Goal: Task Accomplishment & Management: Complete application form

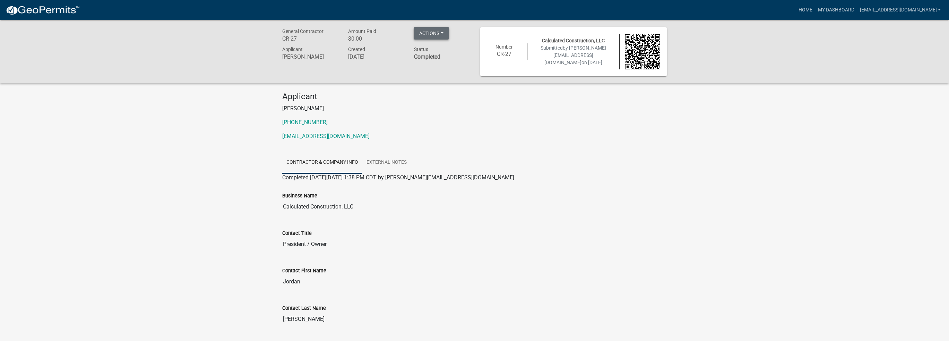
click at [438, 33] on button "Actions" at bounding box center [431, 33] width 35 height 12
click at [383, 206] on input "Calculated Construction, LLC" at bounding box center [474, 207] width 385 height 14
click at [815, 10] on link "My Dashboard" at bounding box center [836, 9] width 42 height 13
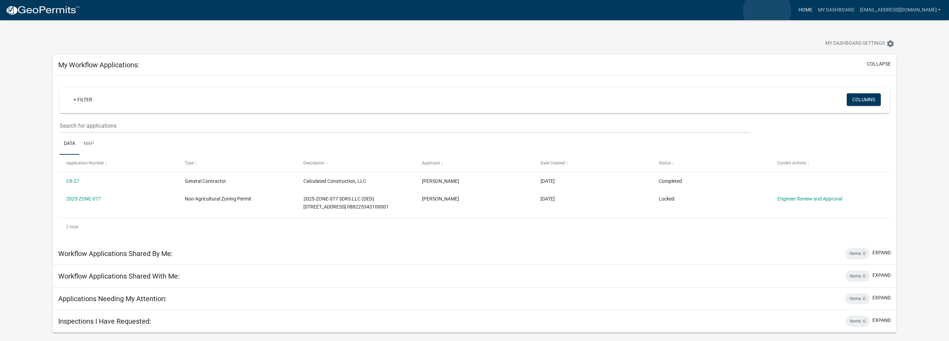
click at [796, 11] on link "Home" at bounding box center [805, 9] width 19 height 13
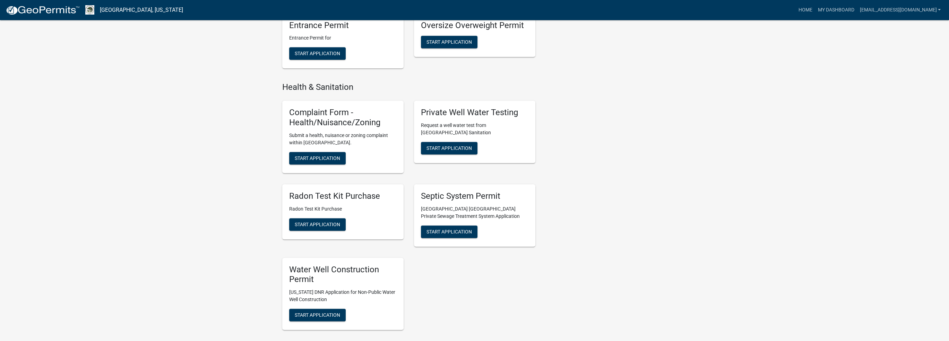
scroll to position [798, 0]
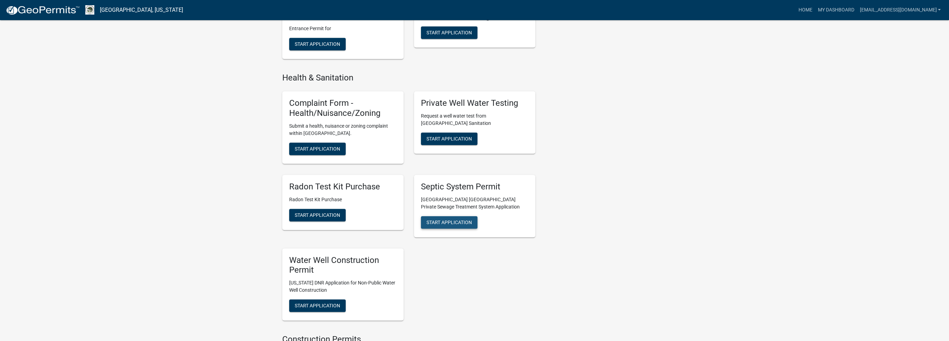
click at [456, 219] on span "Start Application" at bounding box center [449, 222] width 45 height 6
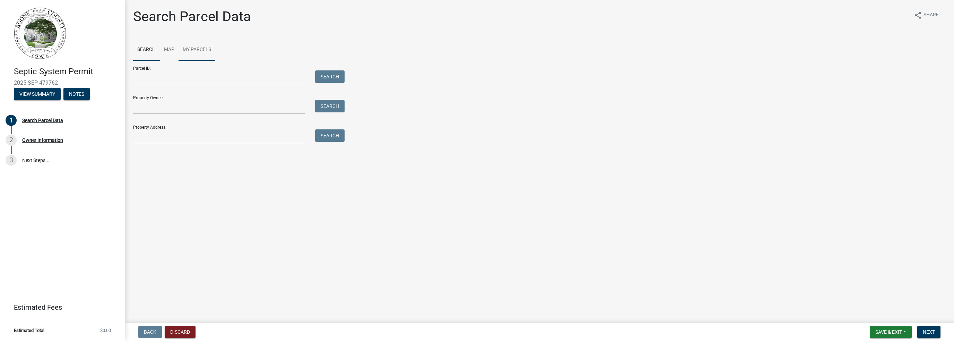
click at [205, 52] on link "My Parcels" at bounding box center [197, 50] width 37 height 22
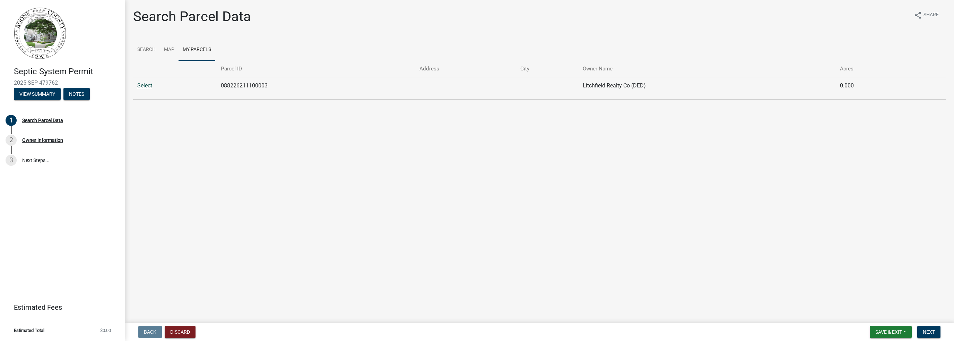
click at [143, 84] on link "Select" at bounding box center [144, 85] width 15 height 7
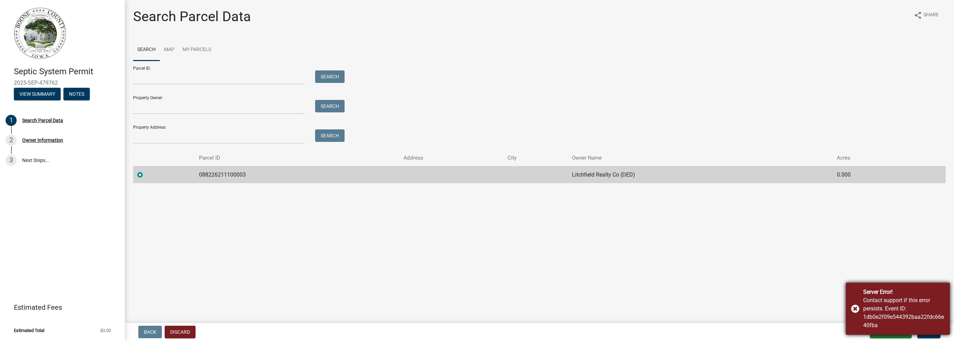
click at [854, 308] on div "Server Error! Contact support if this error persists. Event ID: 1db0e2f09e54439…" at bounding box center [898, 309] width 104 height 52
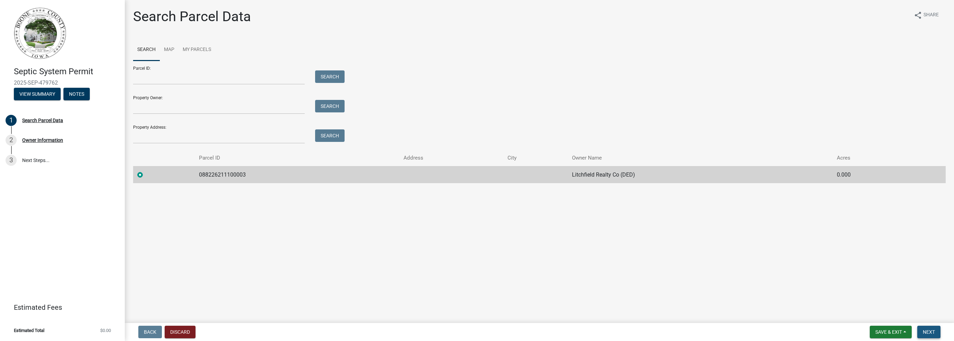
click at [927, 333] on span "Next" at bounding box center [929, 332] width 12 height 6
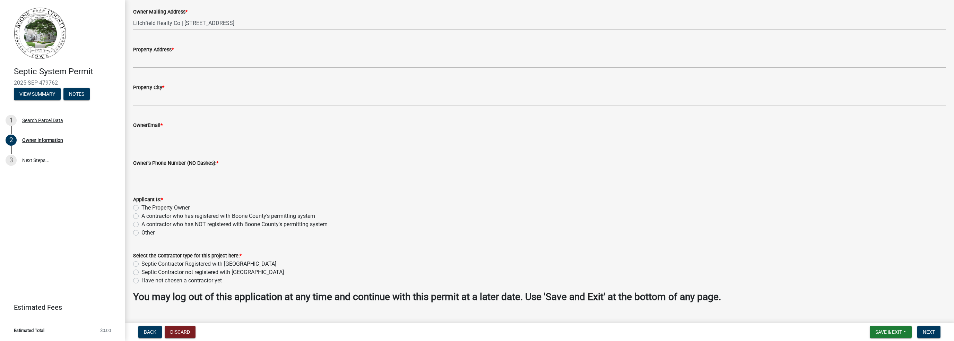
scroll to position [69, 0]
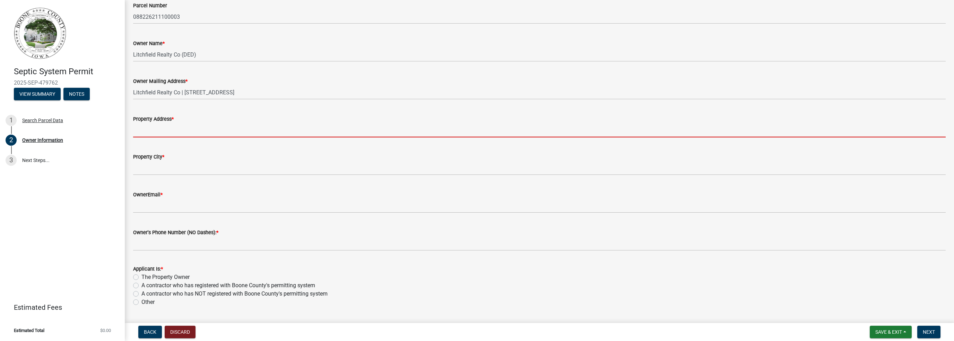
click at [221, 128] on input "Property Address *" at bounding box center [539, 130] width 813 height 14
type input "2359 VIOLET AVE"
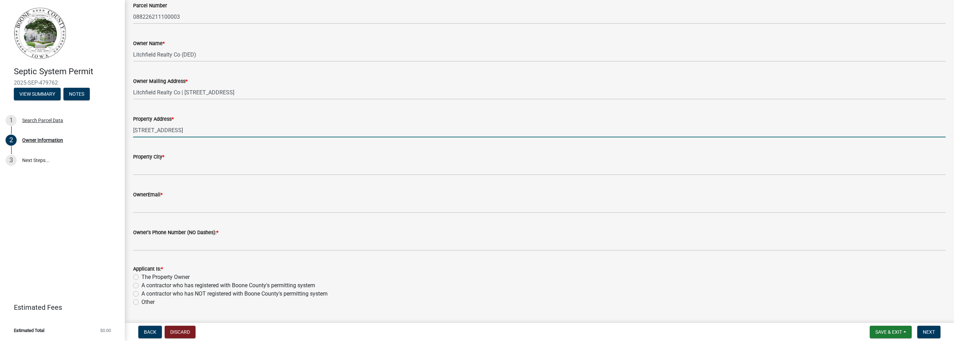
click at [192, 177] on wm-data-entity-input "Property City *" at bounding box center [539, 162] width 813 height 38
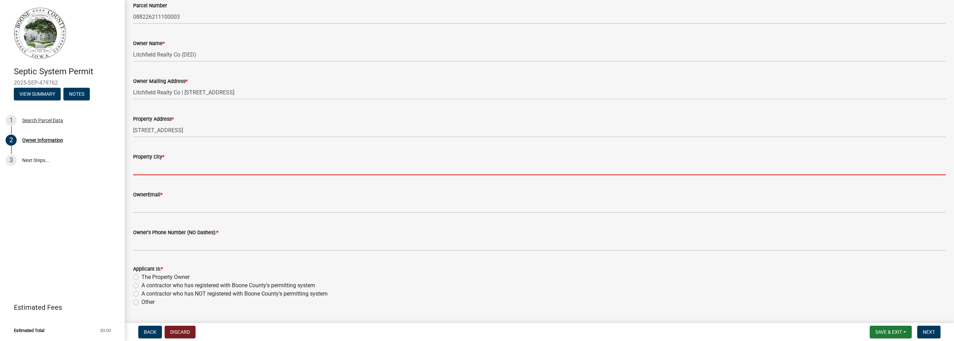
click at [189, 173] on input "Property City *" at bounding box center [539, 168] width 813 height 14
type input "MADRID"
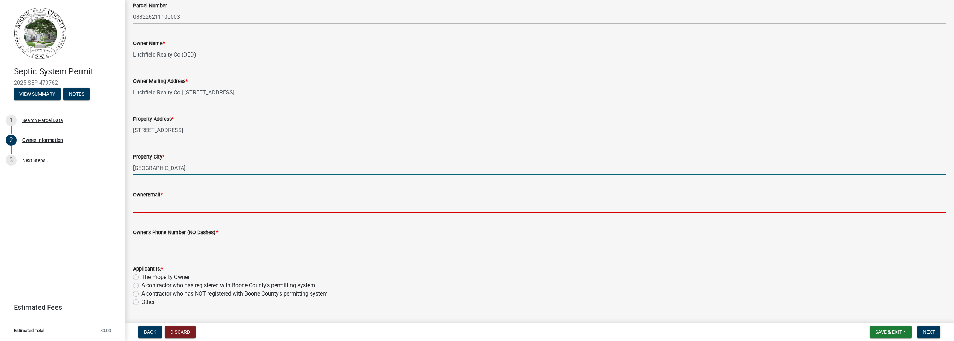
click at [182, 209] on input "OwnerEmail *" at bounding box center [539, 206] width 813 height 14
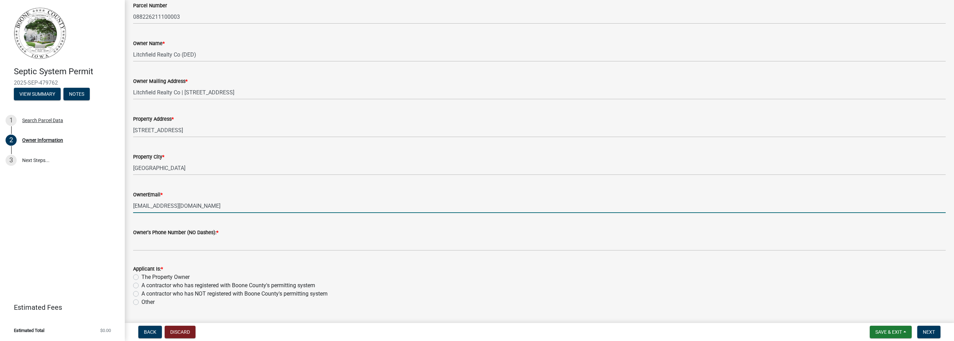
type input "jordan@calculatedconstructionllc.com"
type input "5639203954"
click at [142, 286] on label "A contractor who has registered with Boone County's permitting system" at bounding box center [229, 285] width 174 height 8
click at [142, 286] on input "A contractor who has registered with Boone County's permitting system" at bounding box center [144, 283] width 5 height 5
radio input "true"
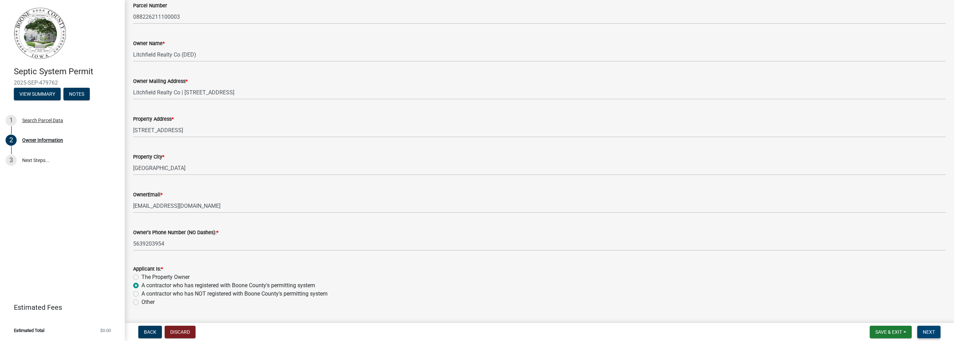
click at [929, 331] on span "Next" at bounding box center [929, 332] width 12 height 6
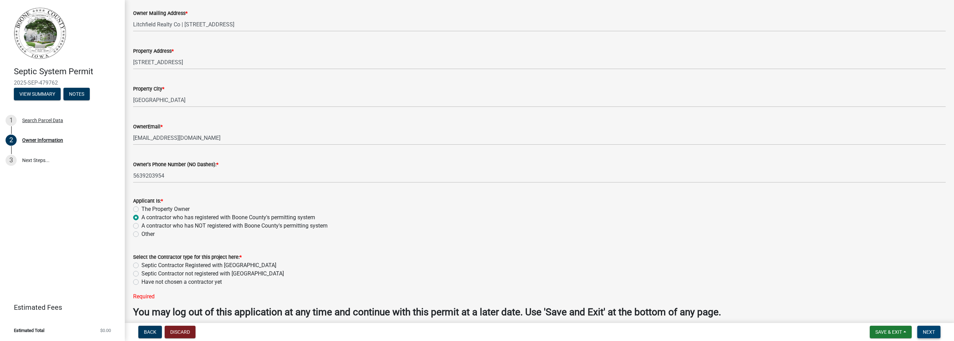
scroll to position [168, 0]
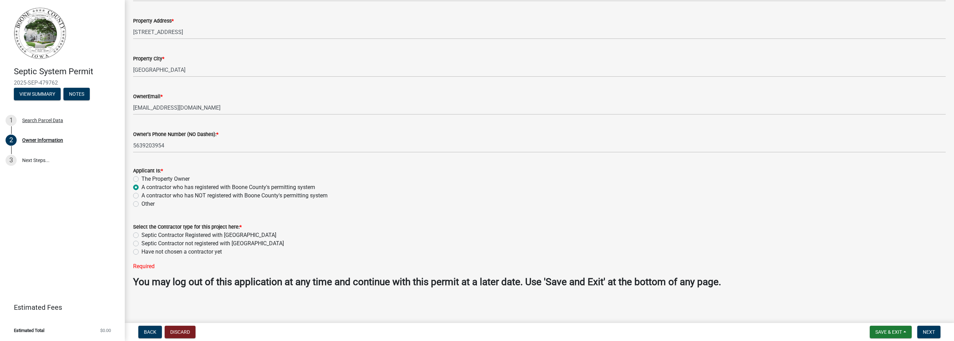
click at [174, 251] on label "Have not chosen a contractor yet" at bounding box center [182, 252] width 80 height 8
click at [146, 251] on input "Have not chosen a contractor yet" at bounding box center [144, 250] width 5 height 5
radio input "true"
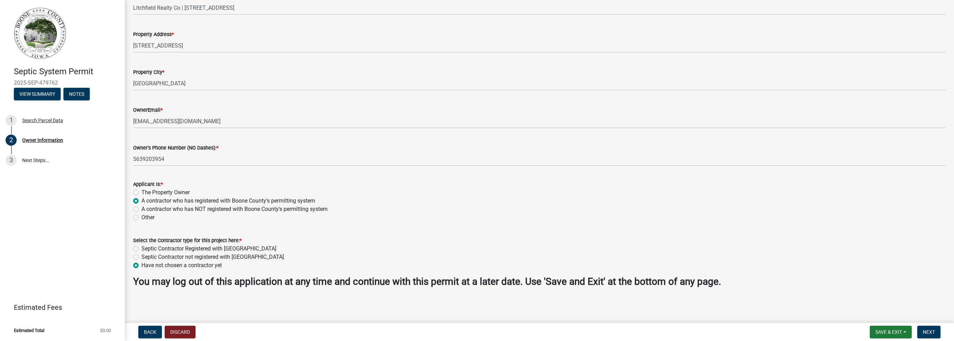
scroll to position [154, 0]
click at [927, 331] on span "Next" at bounding box center [929, 332] width 12 height 6
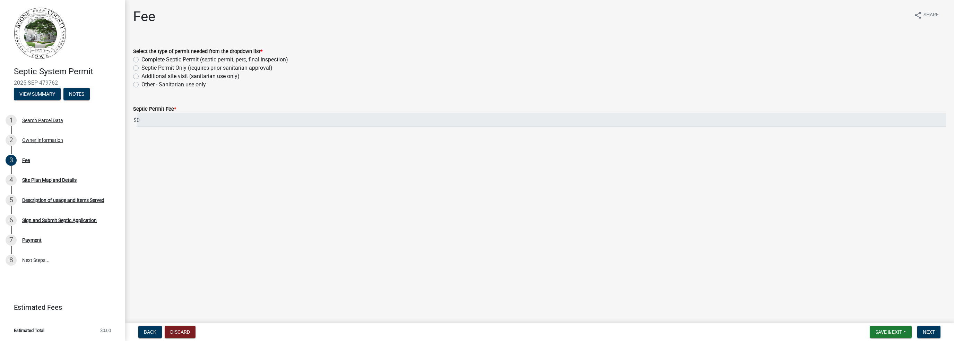
click at [183, 61] on label "Complete Septic Permit (septic permit, perc, final inspection)" at bounding box center [215, 59] width 147 height 8
click at [146, 60] on input "Complete Septic Permit (septic permit, perc, final inspection)" at bounding box center [144, 57] width 5 height 5
radio input "true"
click at [929, 329] on span "Next" at bounding box center [929, 332] width 12 height 6
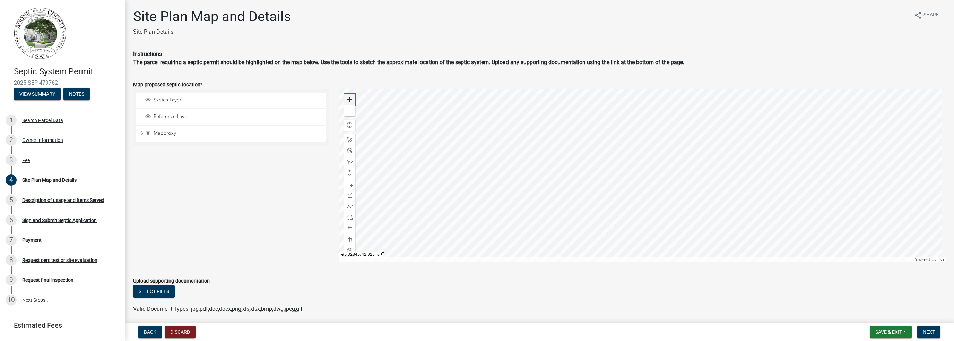
click at [348, 100] on span at bounding box center [350, 100] width 6 height 6
click at [604, 170] on div at bounding box center [642, 175] width 607 height 173
click at [143, 132] on span "Expand" at bounding box center [142, 133] width 6 height 7
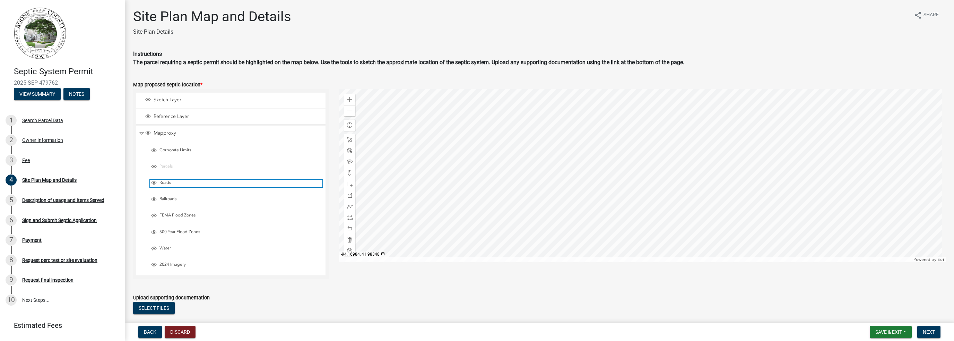
click at [164, 181] on span "Roads" at bounding box center [240, 183] width 165 height 6
click at [642, 144] on div at bounding box center [642, 175] width 607 height 173
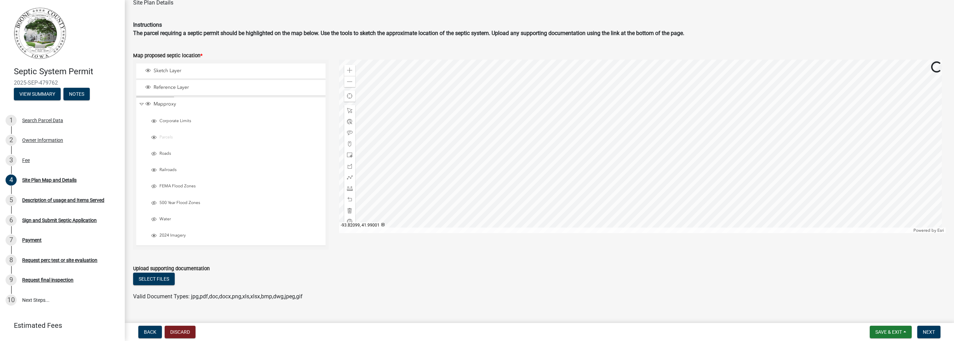
scroll to position [35, 0]
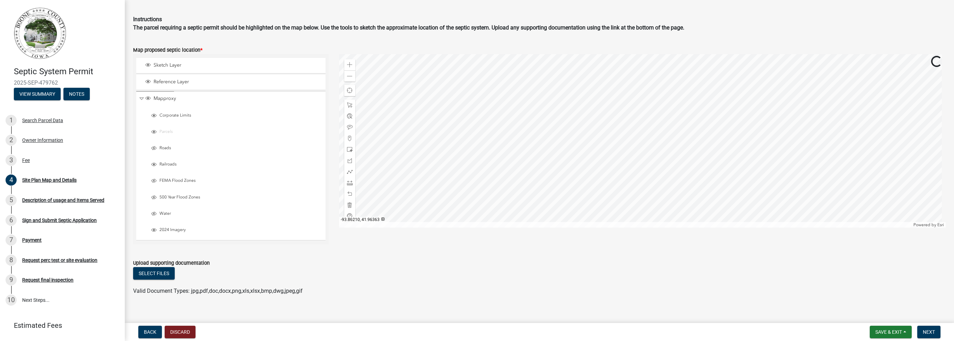
click at [609, 104] on div at bounding box center [642, 140] width 607 height 173
click at [611, 107] on div at bounding box center [642, 140] width 607 height 173
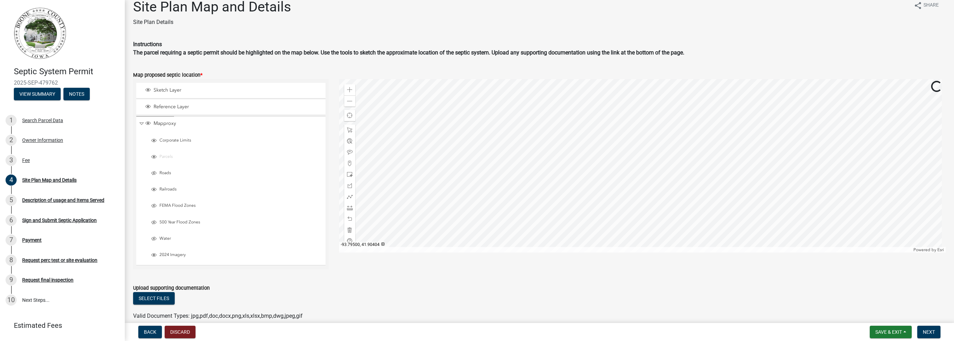
scroll to position [0, 0]
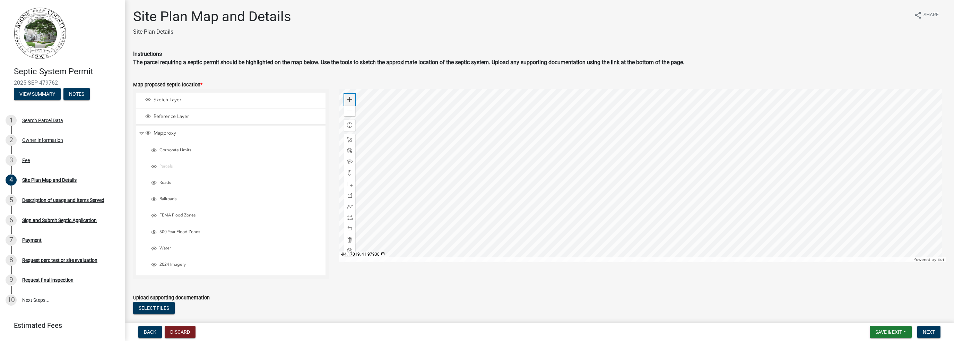
click at [347, 98] on span at bounding box center [350, 100] width 6 height 6
click at [612, 89] on div at bounding box center [642, 175] width 607 height 173
click at [661, 175] on div at bounding box center [642, 175] width 607 height 173
click at [348, 110] on span at bounding box center [350, 111] width 6 height 6
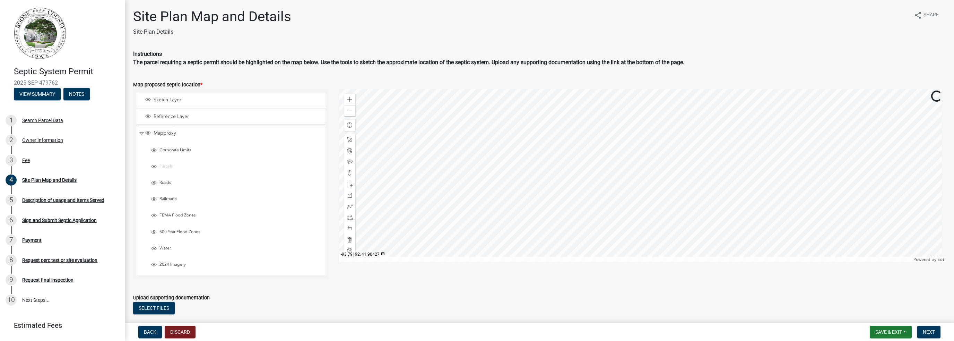
click at [577, 172] on div at bounding box center [642, 175] width 607 height 173
click at [606, 215] on div at bounding box center [642, 175] width 607 height 173
click at [350, 98] on span at bounding box center [350, 100] width 6 height 6
click at [683, 118] on div at bounding box center [642, 175] width 607 height 173
click at [349, 101] on span at bounding box center [350, 100] width 6 height 6
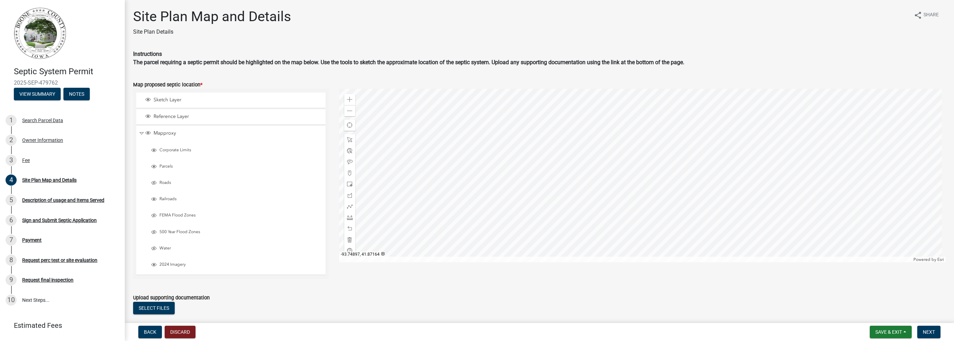
click at [680, 122] on div at bounding box center [642, 175] width 607 height 173
click at [564, 212] on div at bounding box center [642, 175] width 607 height 173
click at [165, 183] on span "Roads" at bounding box center [240, 183] width 165 height 6
click at [722, 154] on div at bounding box center [642, 175] width 607 height 173
click at [168, 104] on div "Sketch Layer" at bounding box center [230, 100] width 189 height 15
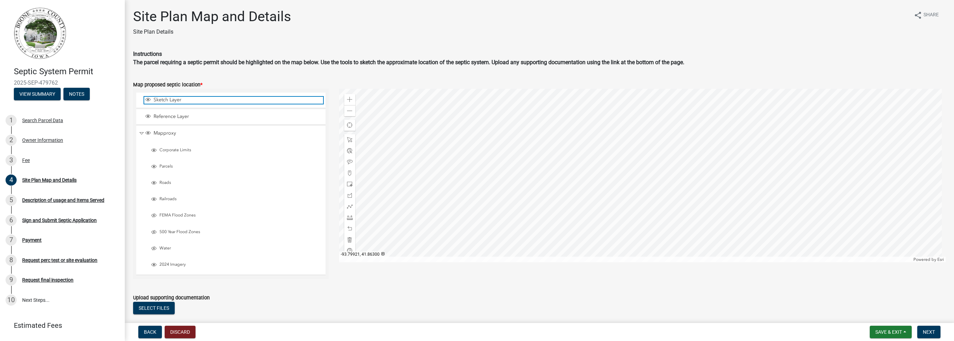
click at [169, 102] on span "Sketch Layer" at bounding box center [237, 100] width 171 height 6
click at [165, 101] on span "Sketch Layer" at bounding box center [237, 100] width 171 height 6
click at [721, 149] on div at bounding box center [642, 175] width 607 height 173
click at [724, 153] on div at bounding box center [642, 175] width 607 height 173
click at [721, 160] on div at bounding box center [642, 175] width 607 height 173
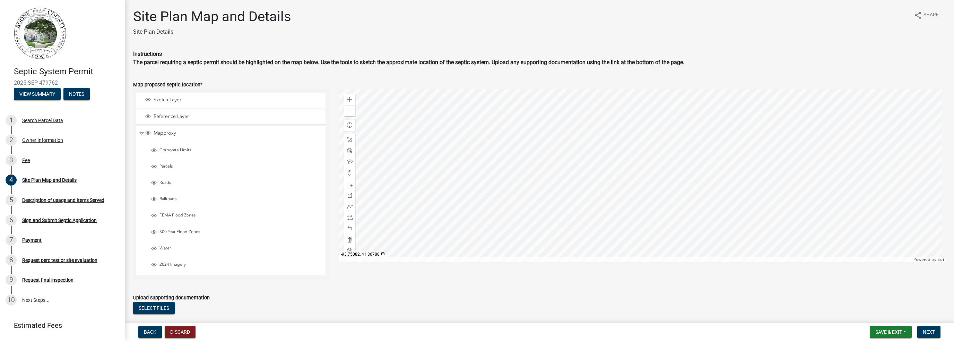
click at [721, 160] on div at bounding box center [642, 175] width 607 height 173
click at [696, 183] on div at bounding box center [642, 175] width 607 height 173
click at [702, 183] on div at bounding box center [642, 175] width 607 height 173
click at [349, 139] on span at bounding box center [350, 140] width 6 height 6
click at [704, 184] on div at bounding box center [642, 175] width 607 height 173
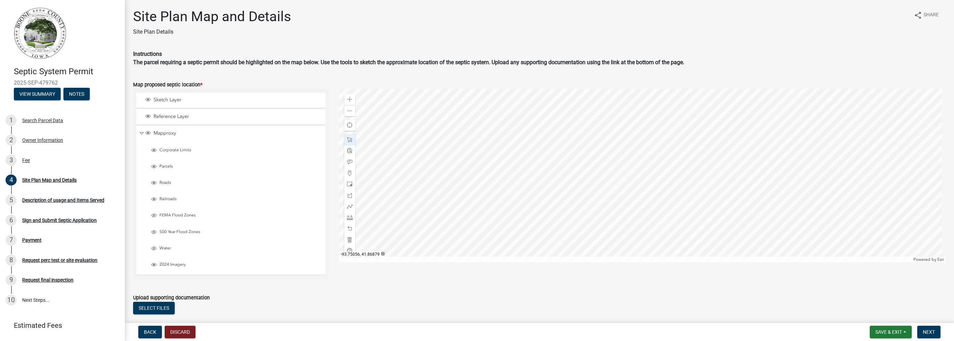
click at [698, 184] on div at bounding box center [642, 175] width 607 height 173
click at [347, 171] on span at bounding box center [350, 173] width 6 height 6
click at [698, 184] on div at bounding box center [642, 175] width 607 height 173
click at [698, 188] on div at bounding box center [642, 175] width 607 height 173
click at [932, 331] on span "Next" at bounding box center [929, 332] width 12 height 6
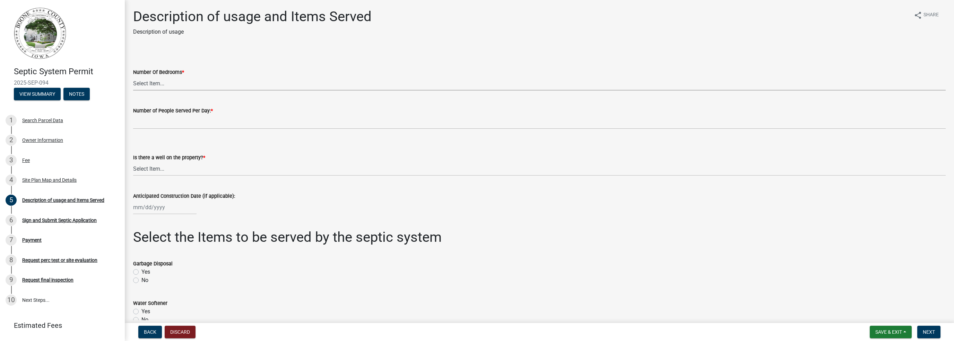
click at [150, 84] on select "Select Item... 0 1 2 3 4 5 6 7 8 9 10" at bounding box center [539, 83] width 813 height 14
click at [133, 76] on select "Select Item... 0 1 2 3 4 5 6 7 8 9 10" at bounding box center [539, 83] width 813 height 14
select select "931d6a51-a7db-4ec4-9060-907be004fccc"
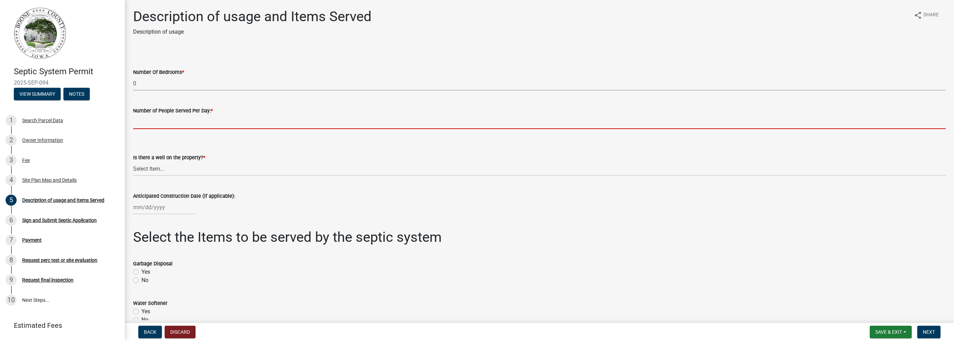
click at [158, 122] on input "text" at bounding box center [539, 122] width 813 height 14
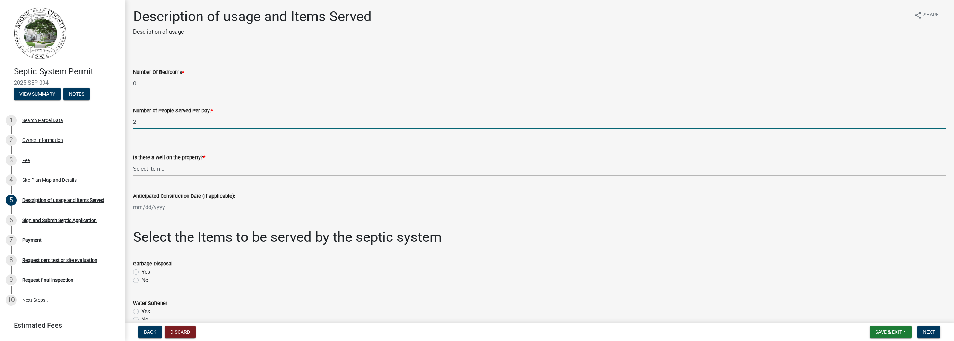
type input "2"
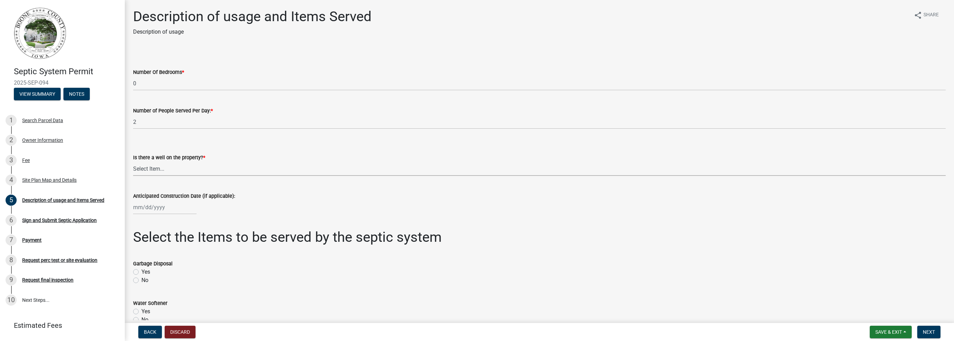
click at [166, 169] on select "Select Item... Yes No" at bounding box center [539, 169] width 813 height 14
click at [133, 162] on select "Select Item... Yes No" at bounding box center [539, 169] width 813 height 14
select select "d1f81dfd-708c-491f-882e-316c6693023f"
select select "9"
select select "2025"
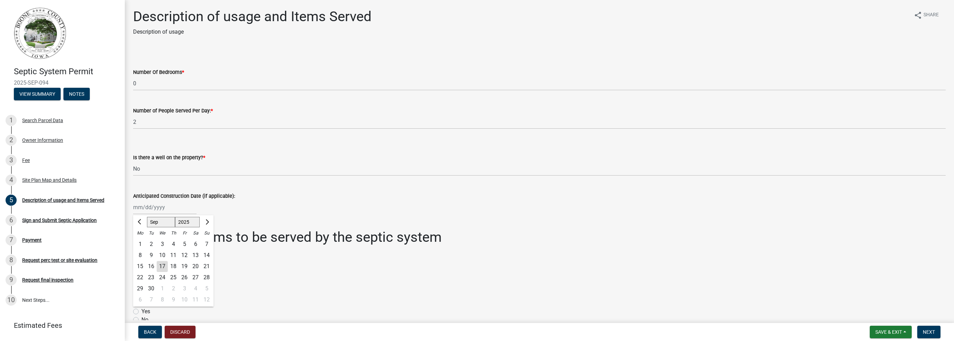
click at [159, 208] on div "Jan Feb Mar Apr May Jun Jul Aug Sep Oct Nov Dec 1525 1526 1527 1528 1529 1530 1…" at bounding box center [164, 207] width 63 height 14
click at [152, 277] on div "23" at bounding box center [151, 277] width 11 height 11
type input "09/23/2025"
click at [511, 217] on wm-data-entity-input "Anticipated Construction Date (if applicable): 09/23/2025" at bounding box center [539, 201] width 813 height 38
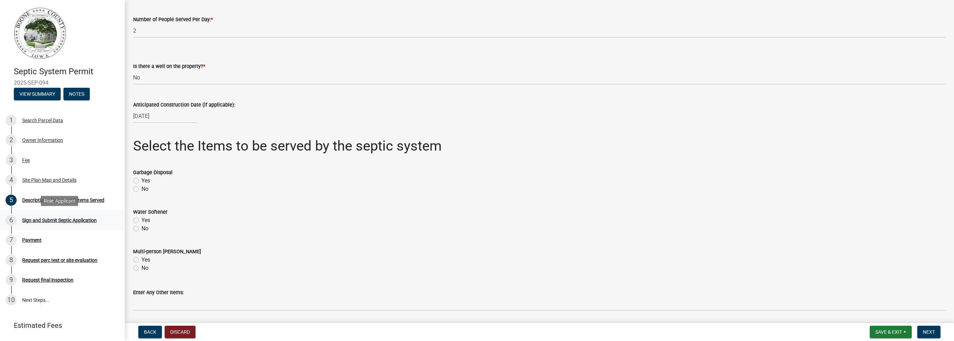
scroll to position [104, 0]
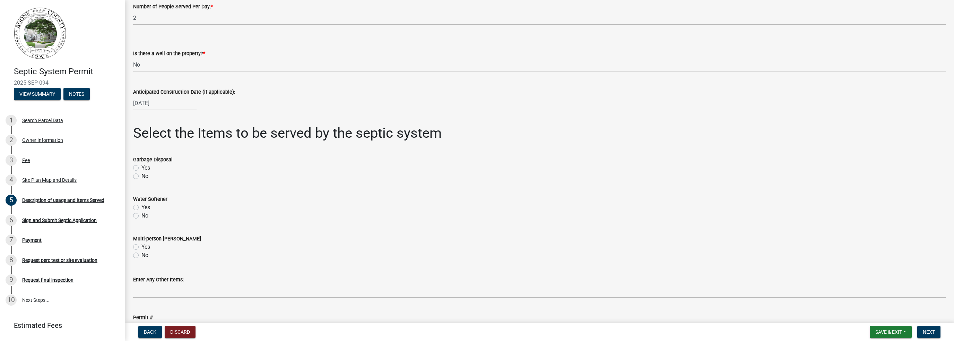
click at [146, 176] on label "No" at bounding box center [145, 176] width 7 height 8
click at [146, 176] on input "No" at bounding box center [144, 174] width 5 height 5
radio input "true"
click at [144, 214] on label "No" at bounding box center [145, 216] width 7 height 8
click at [144, 214] on input "No" at bounding box center [144, 214] width 5 height 5
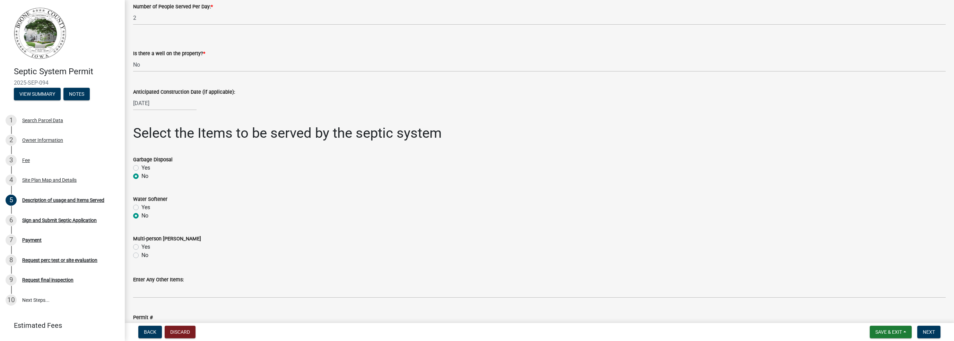
radio input "true"
click at [144, 257] on label "No" at bounding box center [145, 255] width 7 height 8
click at [144, 256] on input "No" at bounding box center [144, 253] width 5 height 5
radio input "true"
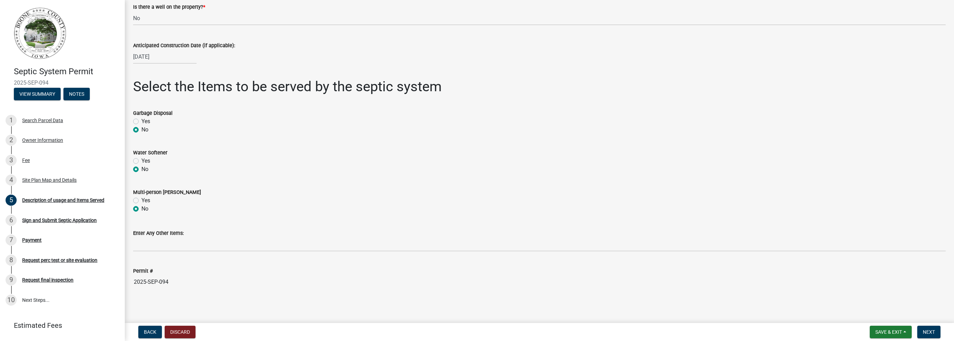
scroll to position [152, 0]
click at [178, 242] on input "Enter Any Other Items:" at bounding box center [539, 243] width 813 height 14
type input "2 restrooms total. 1 in office and 1 in shop area."
click at [935, 334] on span "Next" at bounding box center [929, 332] width 12 height 6
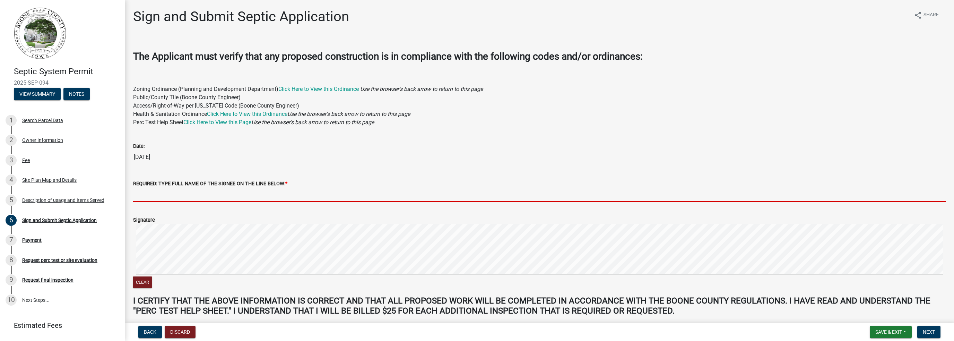
click at [223, 193] on input "REQUIRED: TYPE FULL NAME OF THE SIGNEE ON THE LINE BELOW: *" at bounding box center [539, 195] width 813 height 14
type input "[PERSON_NAME]"
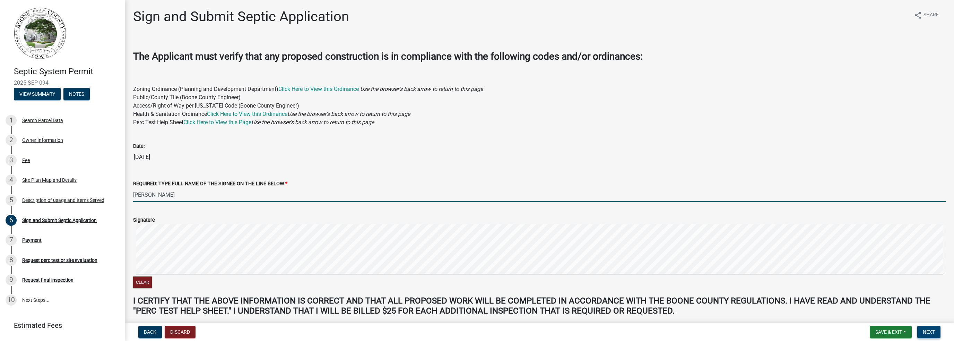
click at [932, 331] on span "Next" at bounding box center [929, 332] width 12 height 6
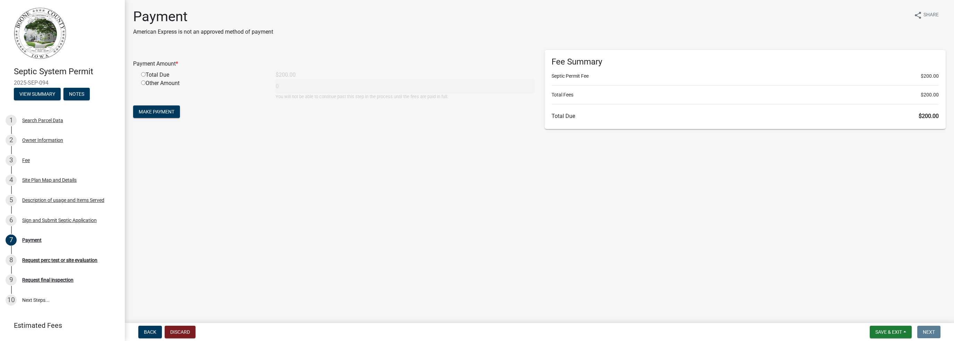
click at [143, 74] on input "radio" at bounding box center [143, 74] width 5 height 5
radio input "true"
type input "200"
click at [155, 109] on span "Make Payment" at bounding box center [157, 112] width 36 height 6
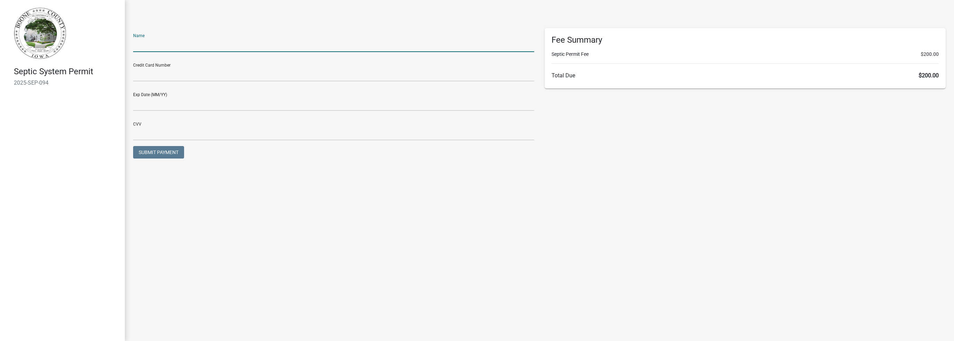
click at [157, 47] on input "text" at bounding box center [333, 45] width 401 height 14
type input "[PERSON_NAME]"
click at [175, 76] on input "text" at bounding box center [333, 74] width 401 height 14
type input "[CREDIT_CARD_NUMBER]"
type input "05/27"
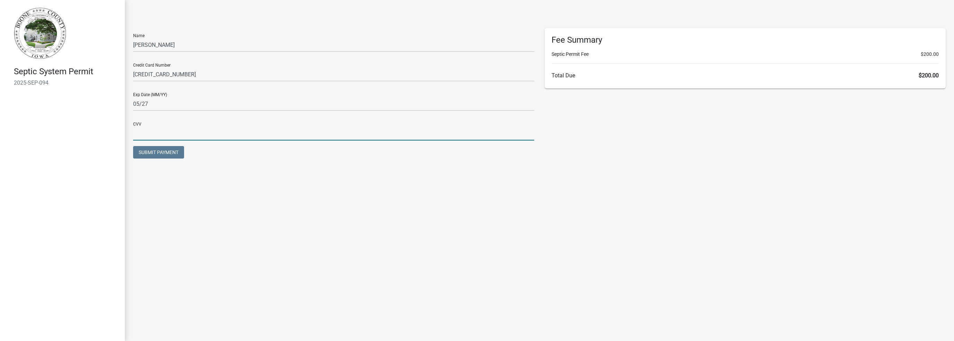
type input "760"
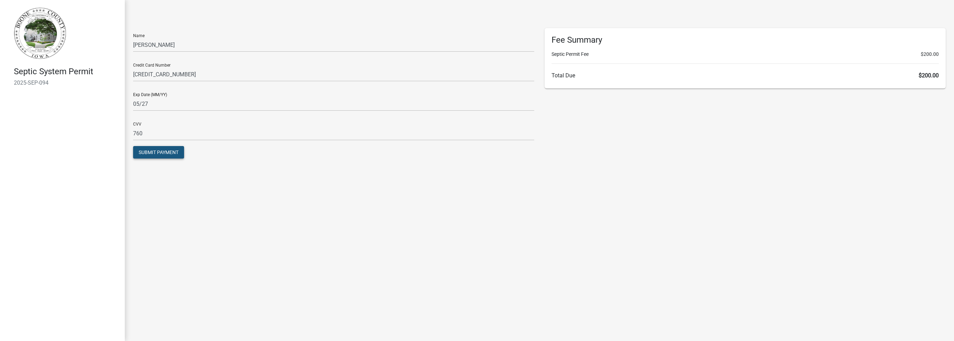
click at [159, 151] on span "Submit Payment" at bounding box center [159, 152] width 40 height 6
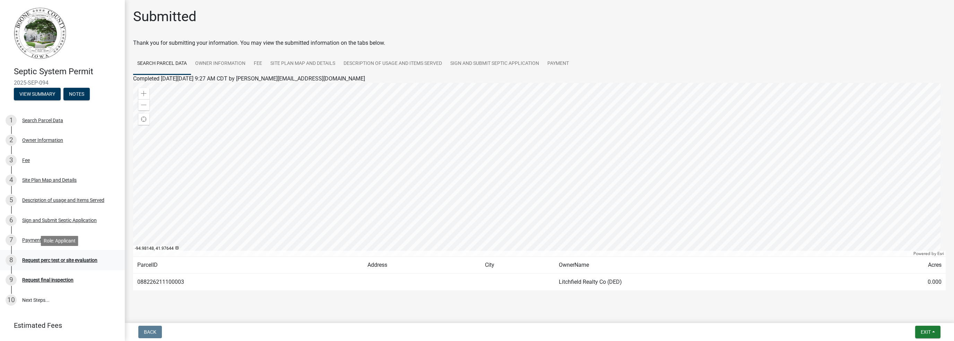
click at [67, 260] on div "Request perc test or site evaluation" at bounding box center [59, 260] width 75 height 5
click at [226, 65] on link "Owner Information" at bounding box center [220, 64] width 59 height 22
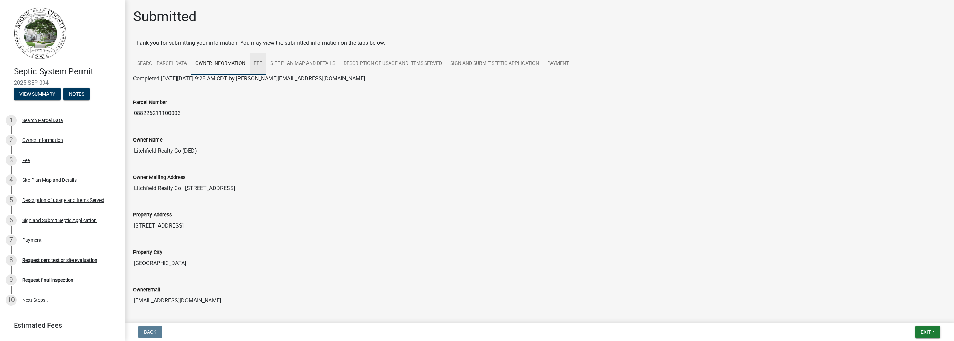
click at [261, 63] on link "Fee" at bounding box center [258, 64] width 17 height 22
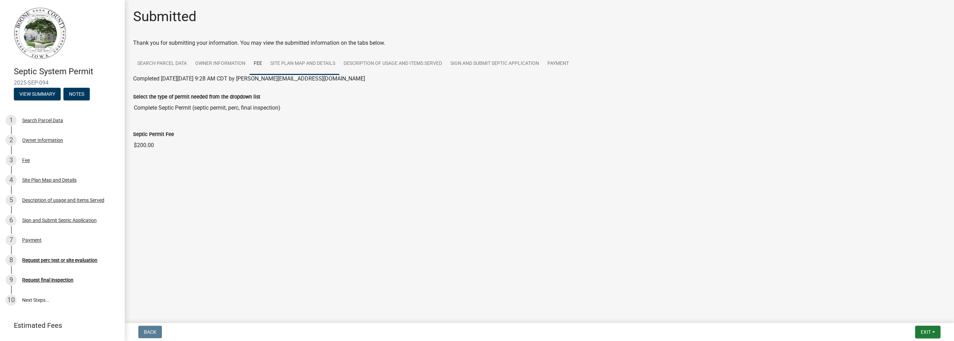
click at [305, 65] on link "Site Plan Map and Details" at bounding box center [302, 64] width 73 height 22
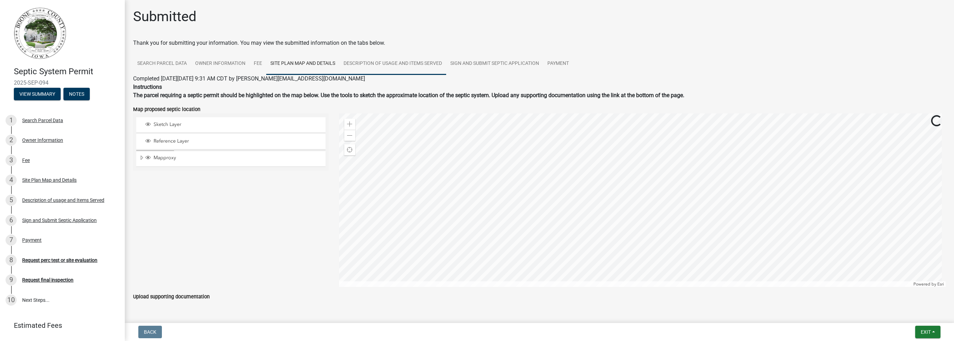
click at [377, 64] on link "Description of usage and Items Served" at bounding box center [393, 64] width 107 height 22
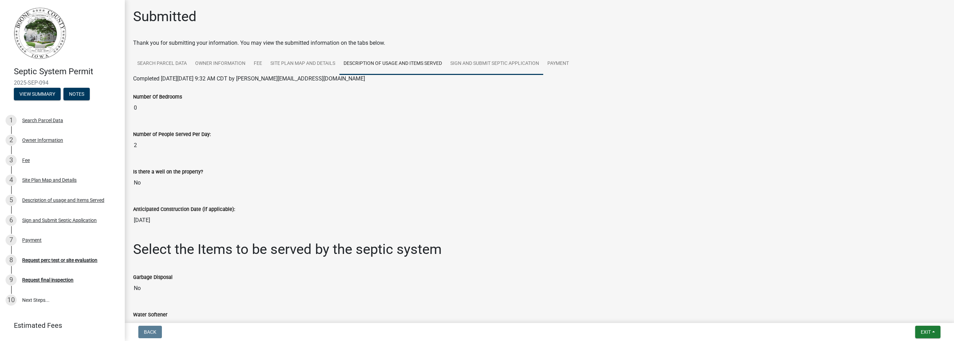
click at [496, 63] on link "Sign and Submit Septic Application" at bounding box center [494, 64] width 97 height 22
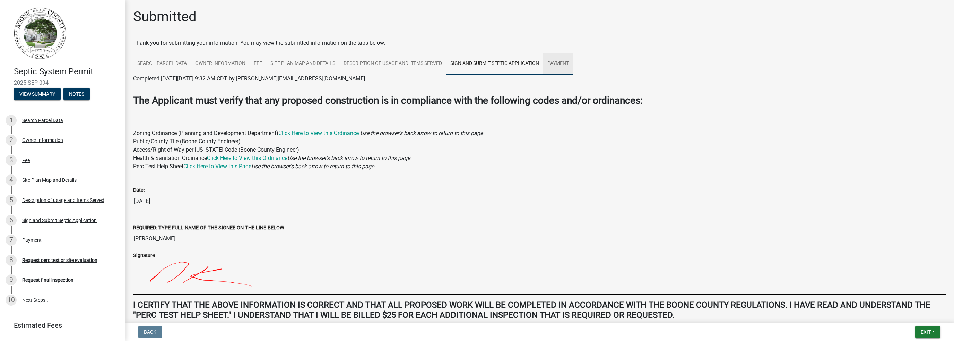
click at [568, 64] on link "Payment" at bounding box center [558, 64] width 30 height 22
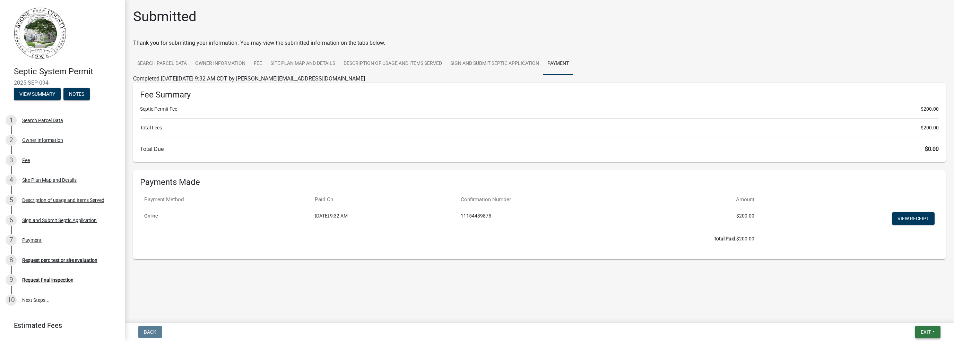
click at [931, 328] on button "Exit" at bounding box center [928, 332] width 25 height 12
click at [915, 310] on button "Save & Exit" at bounding box center [913, 314] width 55 height 17
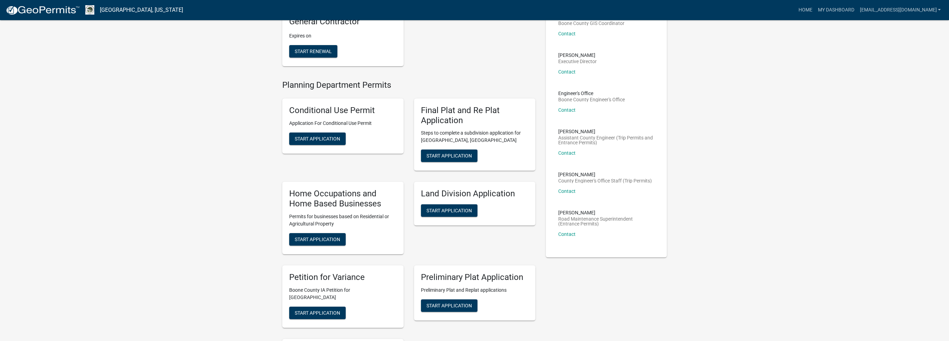
scroll to position [101, 0]
